Goal: Check status

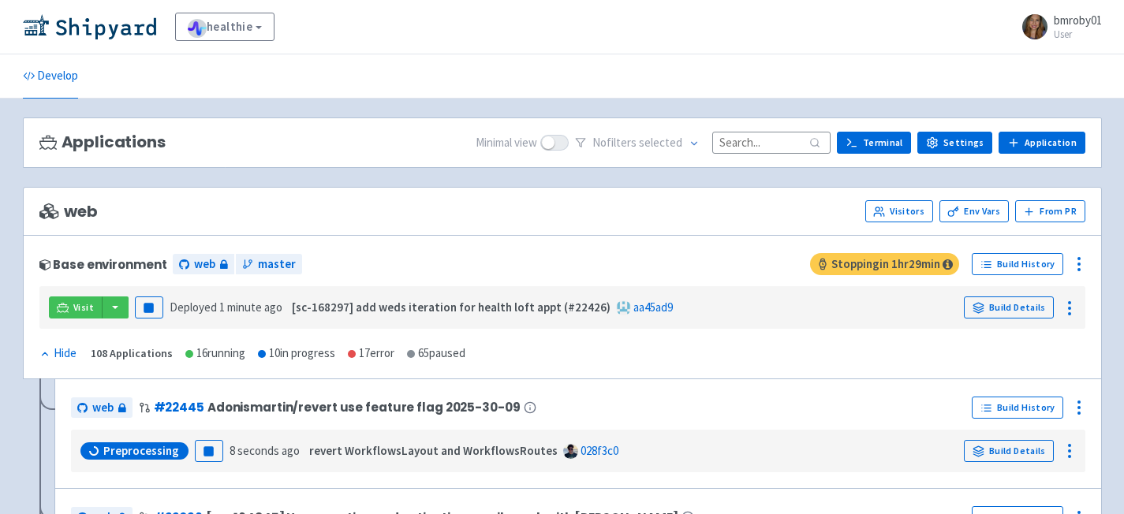
click at [772, 142] on input at bounding box center [771, 142] width 118 height 21
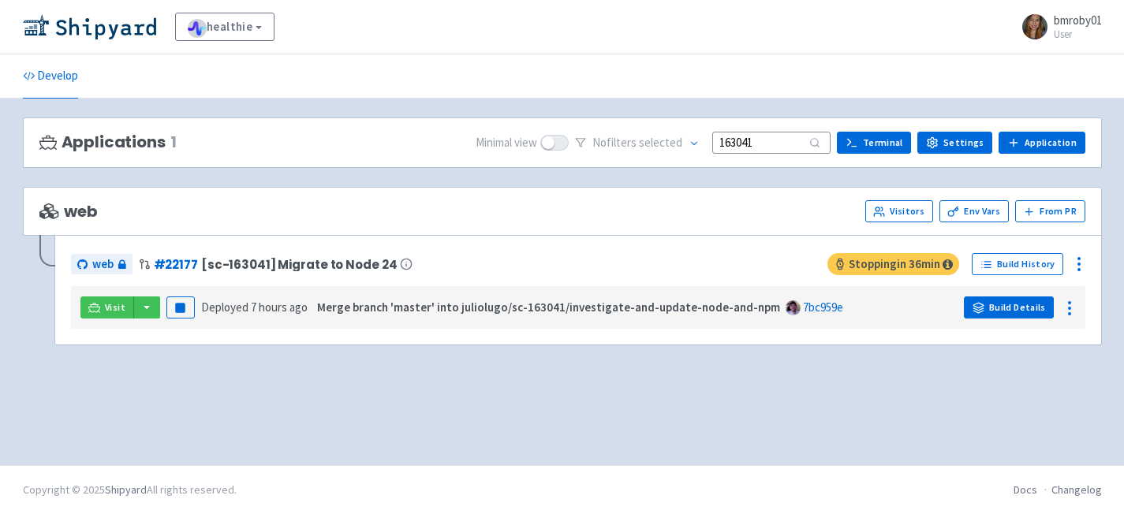
type input "163041"
click at [1002, 315] on link "Build Details" at bounding box center [1009, 308] width 90 height 22
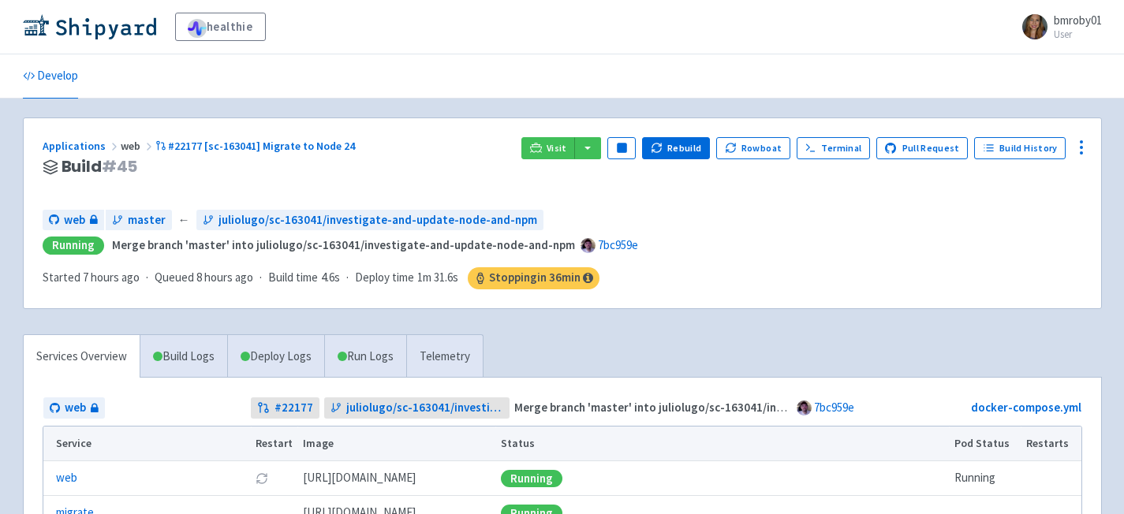
drag, startPoint x: 559, startPoint y: 150, endPoint x: 932, endPoint y: 4, distance: 400.7
click at [0, 0] on div "healthie bmroby01 User Profile Sign out Develop" at bounding box center [562, 391] width 1124 height 782
drag, startPoint x: 560, startPoint y: 143, endPoint x: 589, endPoint y: 513, distance: 371.1
click at [0, 0] on div "healthie bmroby01 User Profile Sign out Develop" at bounding box center [562, 391] width 1124 height 782
